Goal: Task Accomplishment & Management: Use online tool/utility

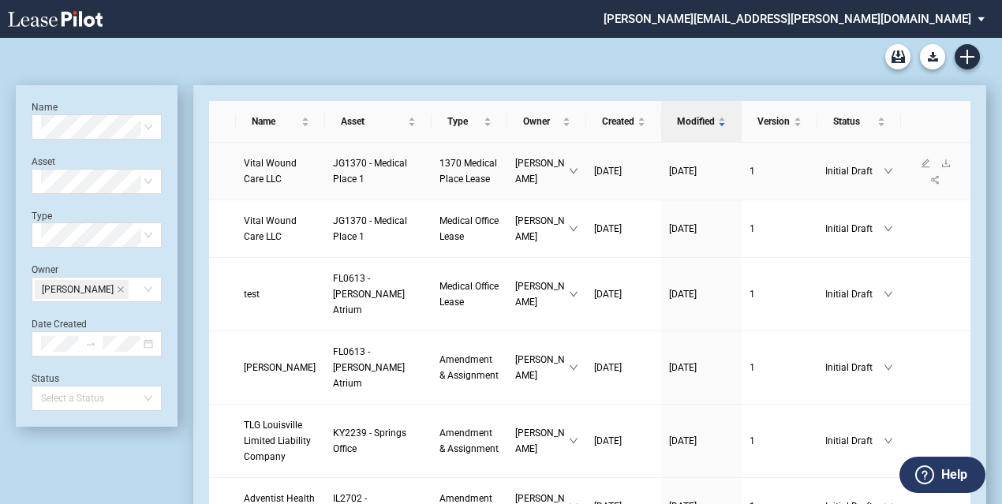
click at [269, 185] on span "Vital Wound Care LLC" at bounding box center [270, 171] width 53 height 27
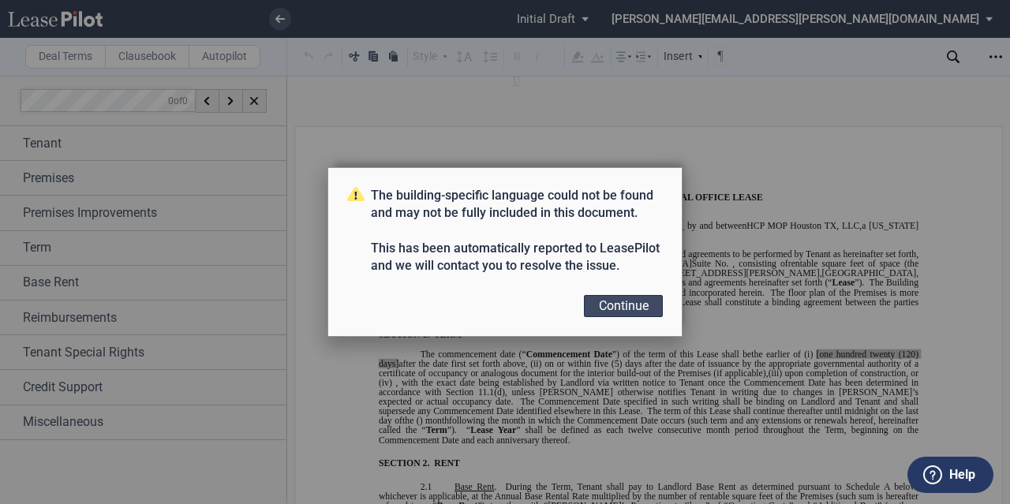
click at [616, 297] on button "Continue" at bounding box center [623, 306] width 79 height 22
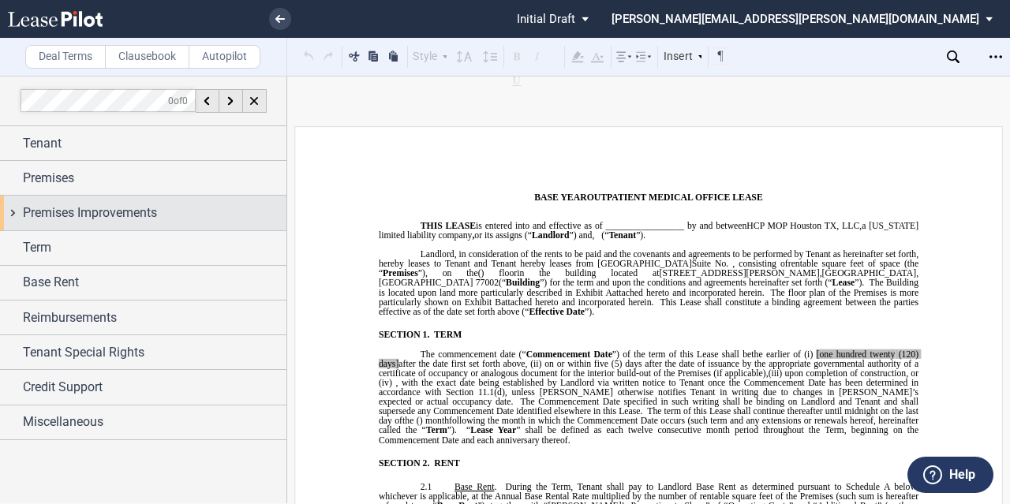
click at [69, 205] on span "Premises Improvements" at bounding box center [90, 213] width 134 height 19
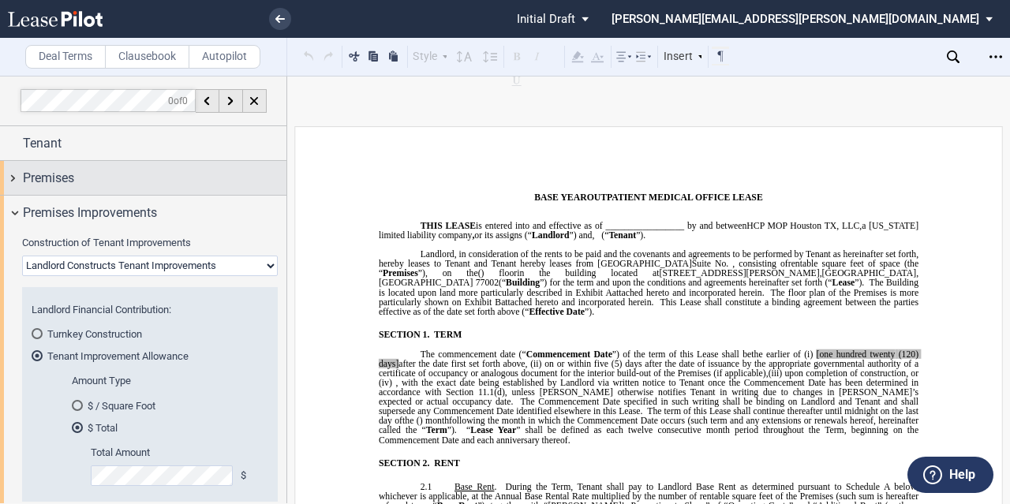
click at [82, 179] on div "Premises" at bounding box center [155, 178] width 264 height 19
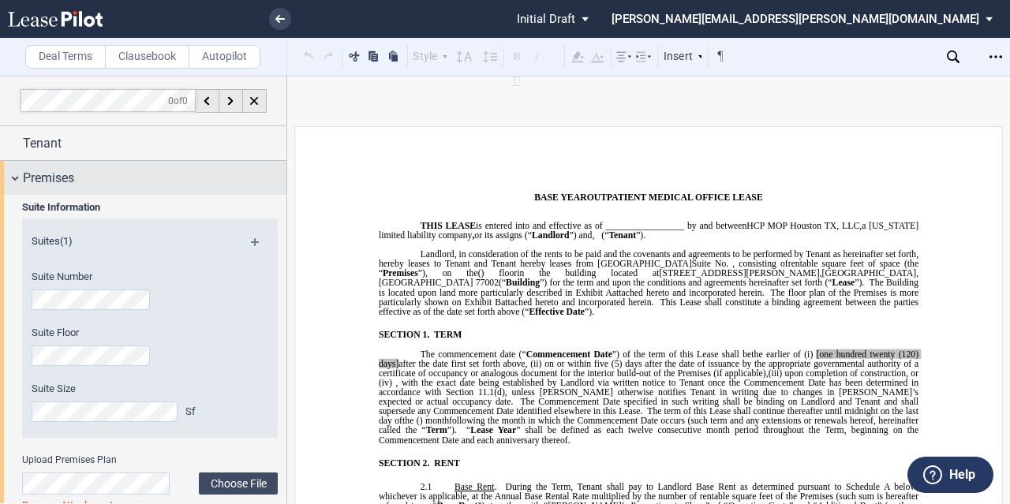
click at [77, 170] on div "Premises" at bounding box center [155, 178] width 264 height 19
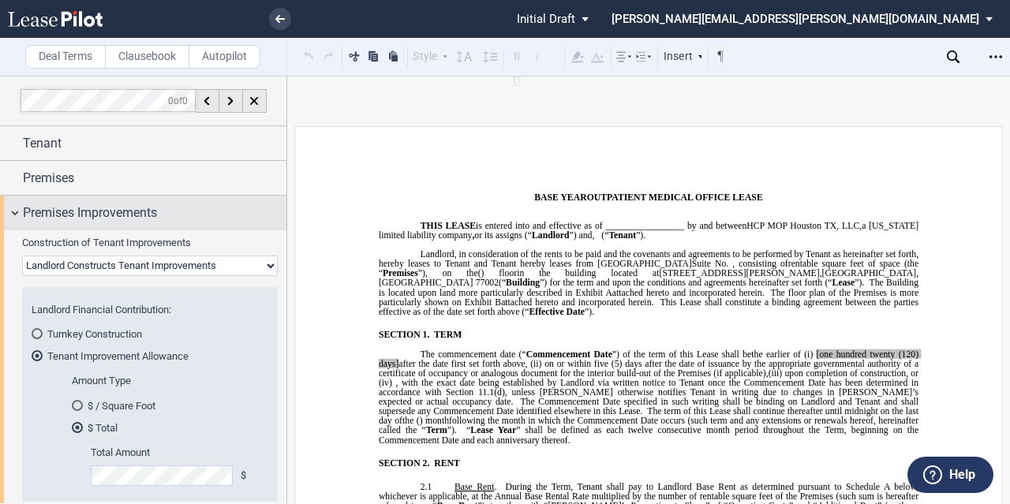
click at [78, 225] on div "Premises Improvements" at bounding box center [143, 213] width 286 height 34
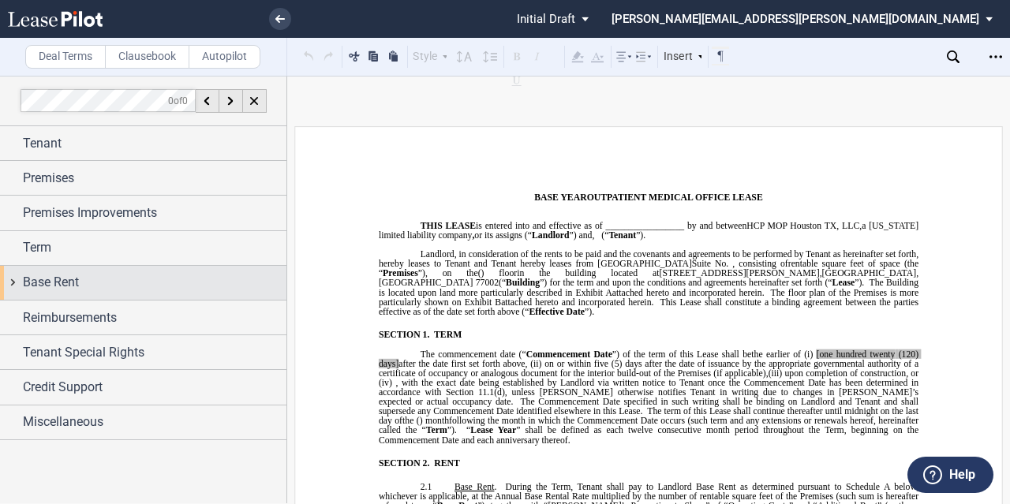
click at [77, 271] on div "Base Rent" at bounding box center [143, 283] width 286 height 34
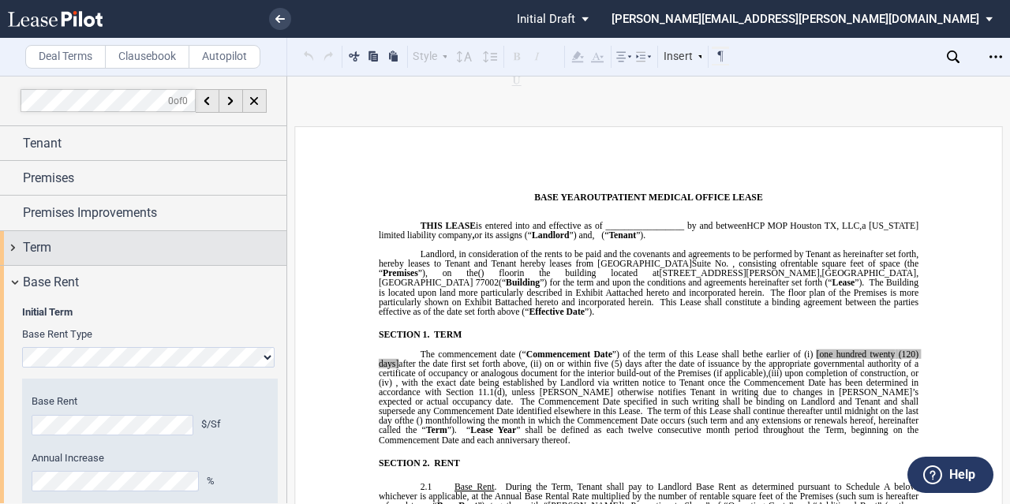
click at [77, 249] on div "Term" at bounding box center [155, 247] width 264 height 19
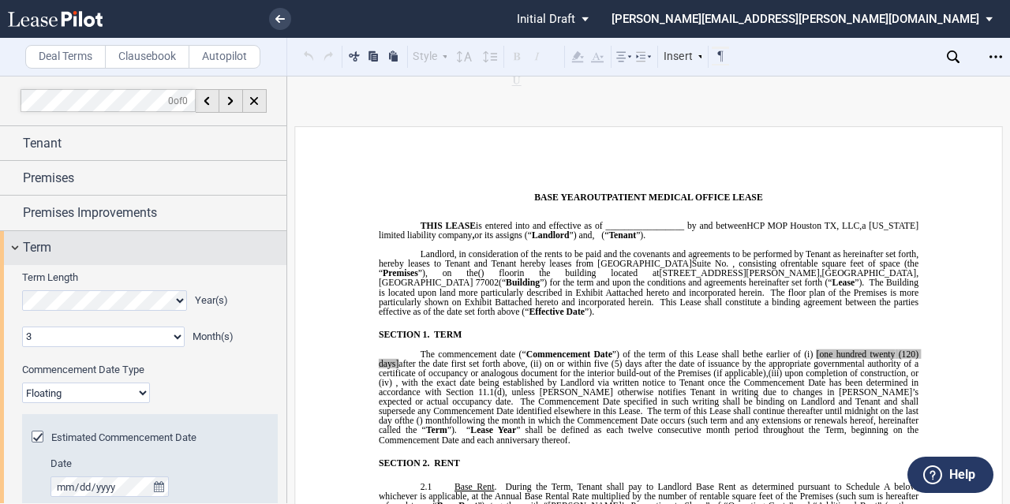
click at [77, 249] on div "Term" at bounding box center [155, 247] width 264 height 19
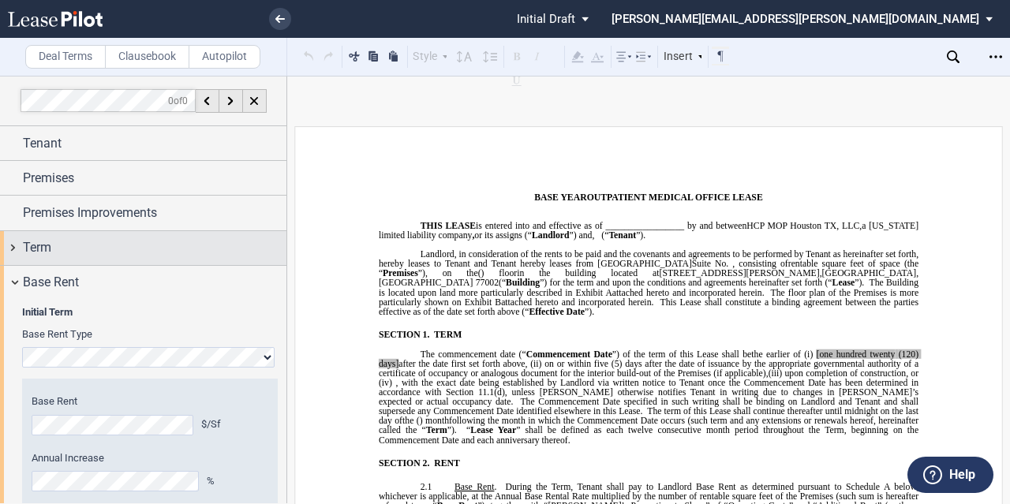
click at [77, 249] on div "Term" at bounding box center [155, 247] width 264 height 19
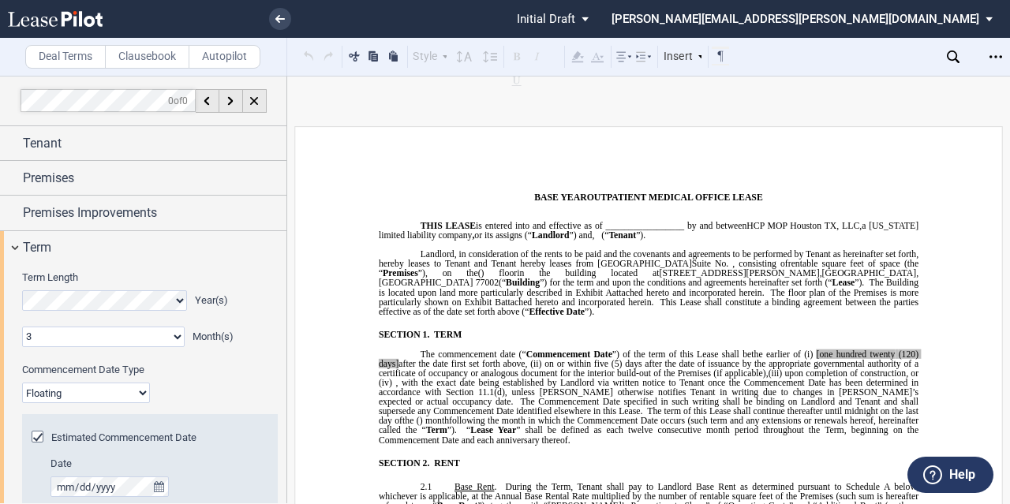
scroll to position [79, 0]
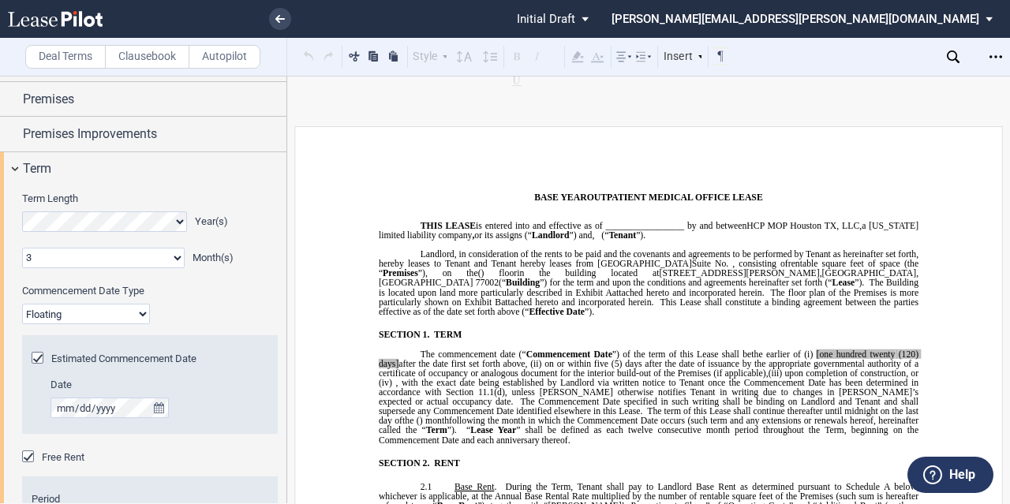
click at [95, 309] on select "Fixed Floating" at bounding box center [86, 314] width 128 height 21
select select "fixed"
click at [22, 304] on select "Fixed Floating" at bounding box center [86, 314] width 128 height 21
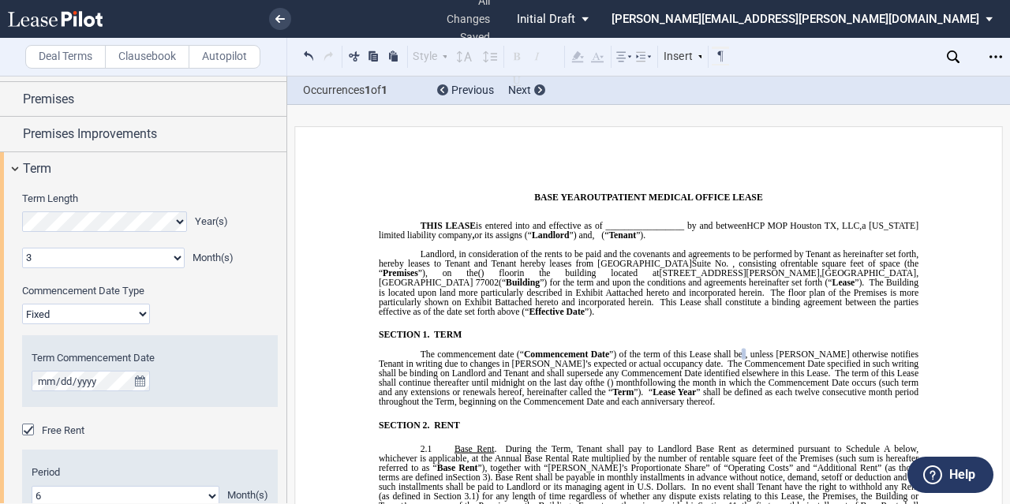
click at [492, 366] on span ", unless [PERSON_NAME] otherwise notifies Tenant in writing due to changes in […" at bounding box center [650, 359] width 542 height 19
drag, startPoint x: 709, startPoint y: 354, endPoint x: 818, endPoint y: 353, distance: 108.9
click at [818, 353] on p "The commencement date (“ Commencement Date ”) of the term of this Lease shall b…" at bounding box center [649, 379] width 540 height 58
click at [765, 392] on span "following the month in which the Commencement Date occurs (such term and any ex…" at bounding box center [650, 387] width 542 height 19
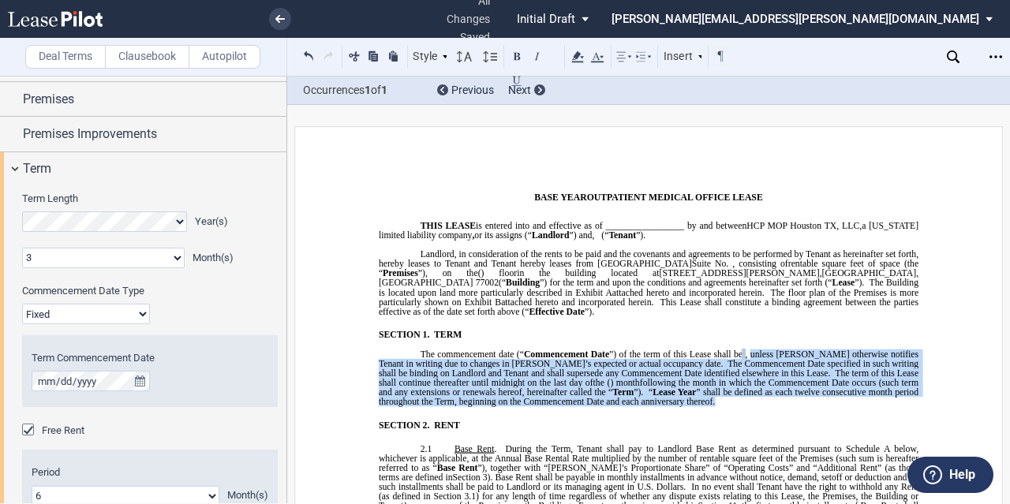
drag, startPoint x: 818, startPoint y: 358, endPoint x: 818, endPoint y: 407, distance: 48.9
click at [818, 407] on p "The commencement date (“ Commencement Date ”) of the term of this Lease shall b…" at bounding box center [649, 379] width 540 height 58
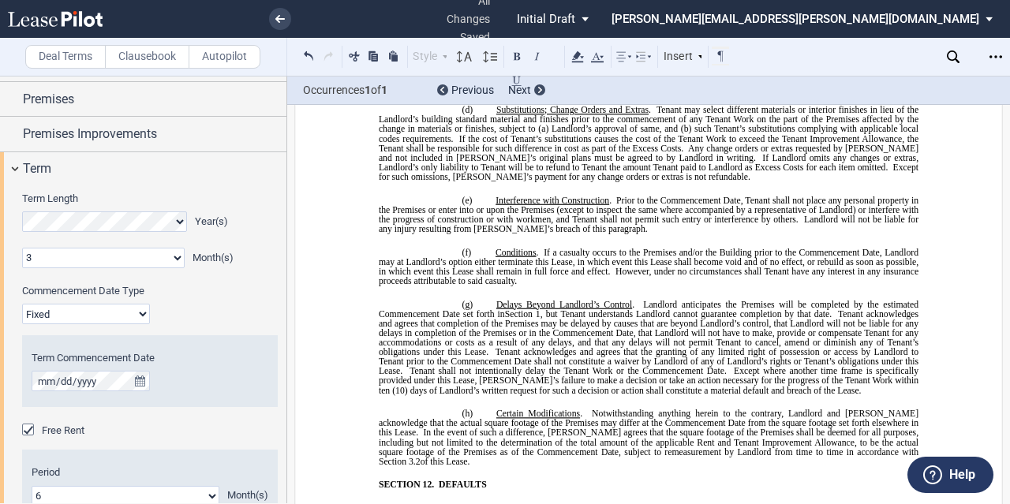
scroll to position [5720, 0]
